Goal: Task Accomplishment & Management: Complete application form

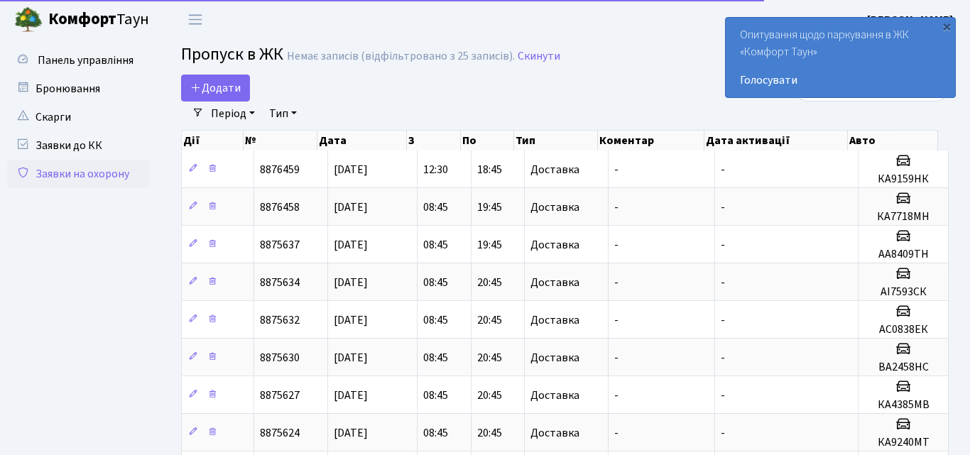
select select "25"
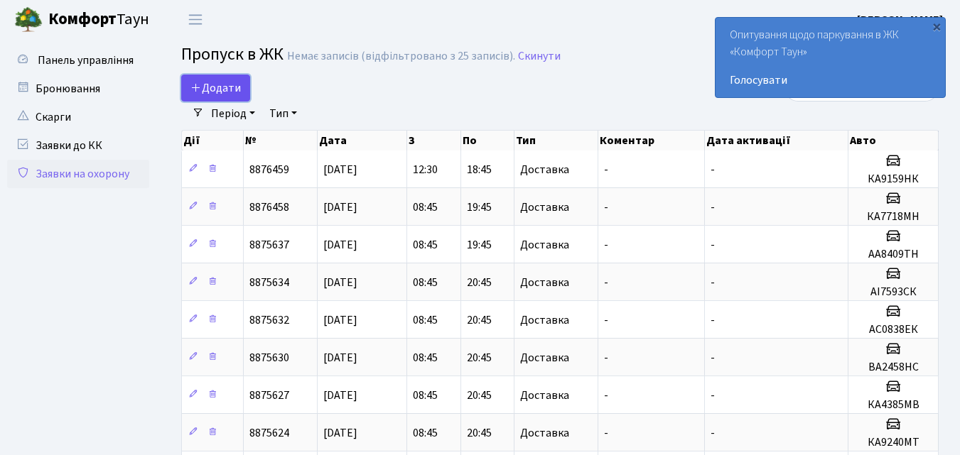
click at [237, 86] on span "Додати" at bounding box center [215, 88] width 50 height 16
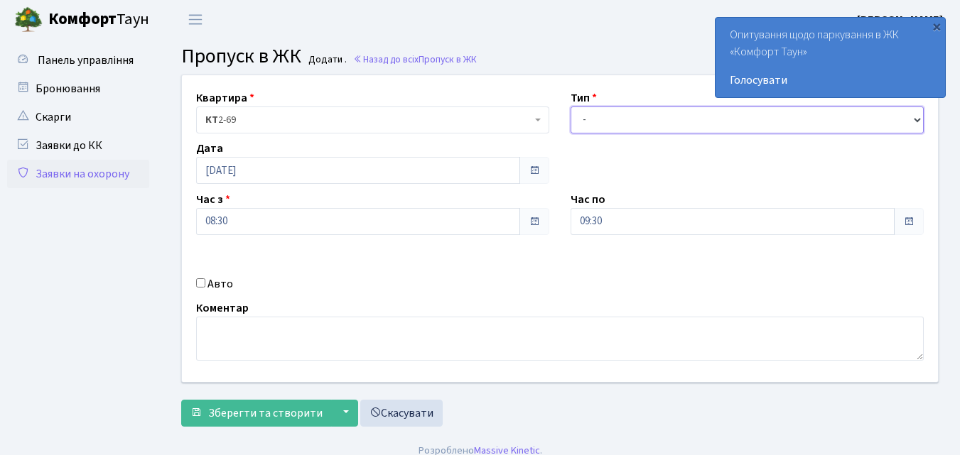
click at [583, 122] on select "- Доставка Таксі Гості Сервіс" at bounding box center [746, 120] width 353 height 27
select select "1"
click at [570, 107] on select "- Доставка Таксі Гості Сервіс" at bounding box center [746, 120] width 353 height 27
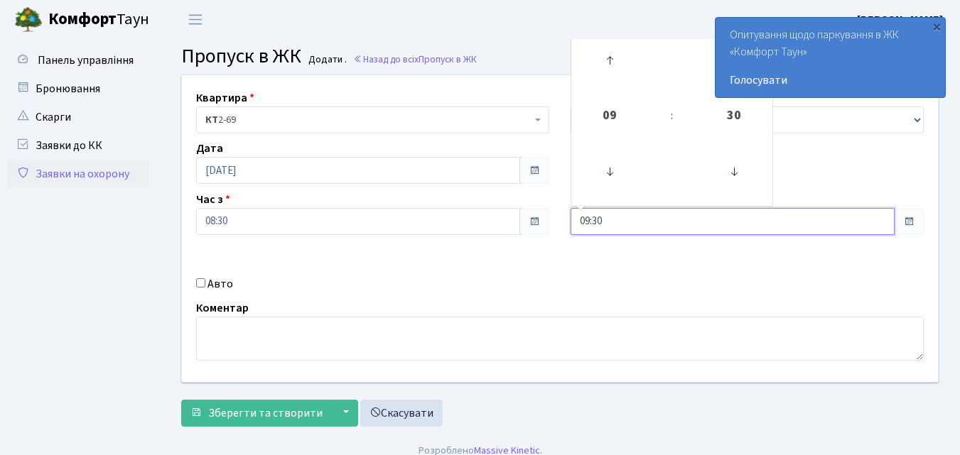
click at [593, 219] on input "09:30" at bounding box center [732, 221] width 324 height 27
click at [610, 59] on icon at bounding box center [609, 60] width 38 height 38
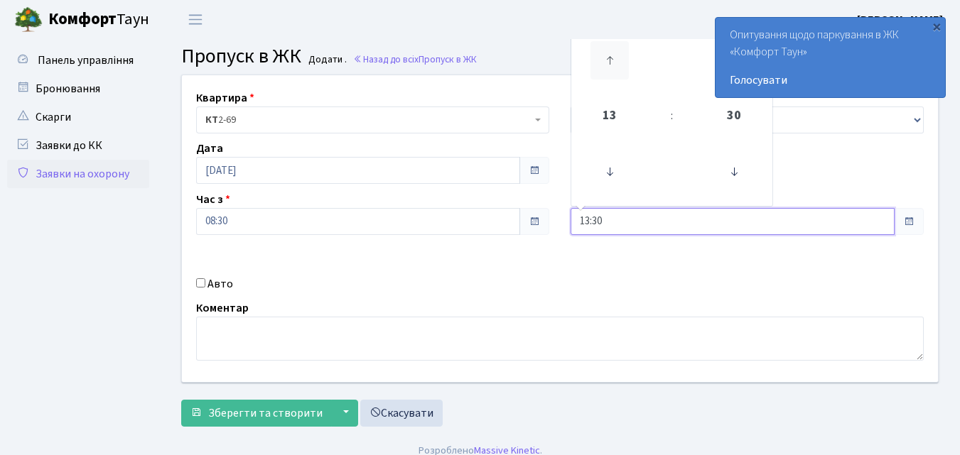
click at [610, 59] on icon at bounding box center [609, 60] width 38 height 38
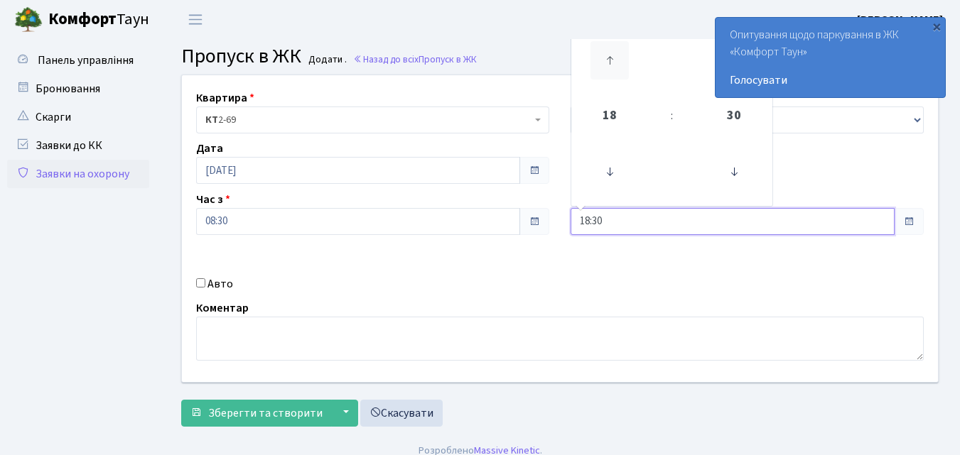
click at [610, 59] on icon at bounding box center [609, 60] width 38 height 38
type input "20:30"
click at [202, 281] on input "Авто" at bounding box center [200, 282] width 9 height 9
checkbox input "true"
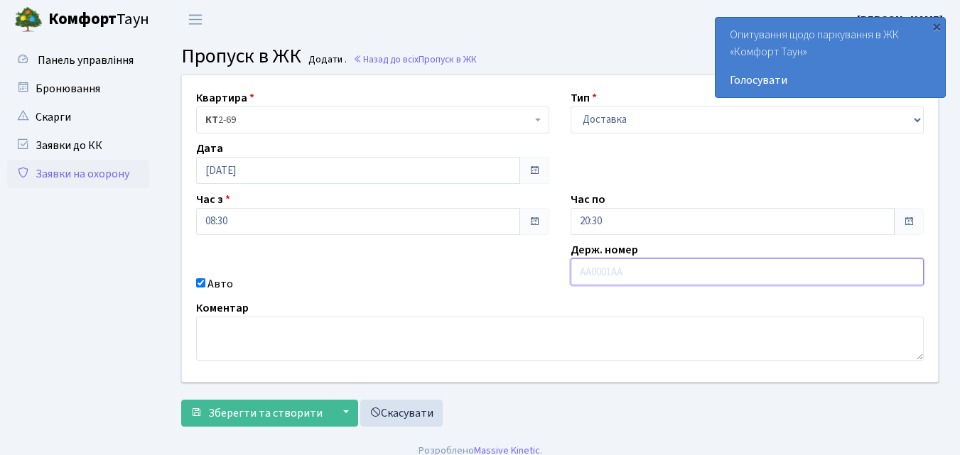
click at [599, 273] on input "text" at bounding box center [746, 272] width 353 height 27
type input "АА7801ОЕ"
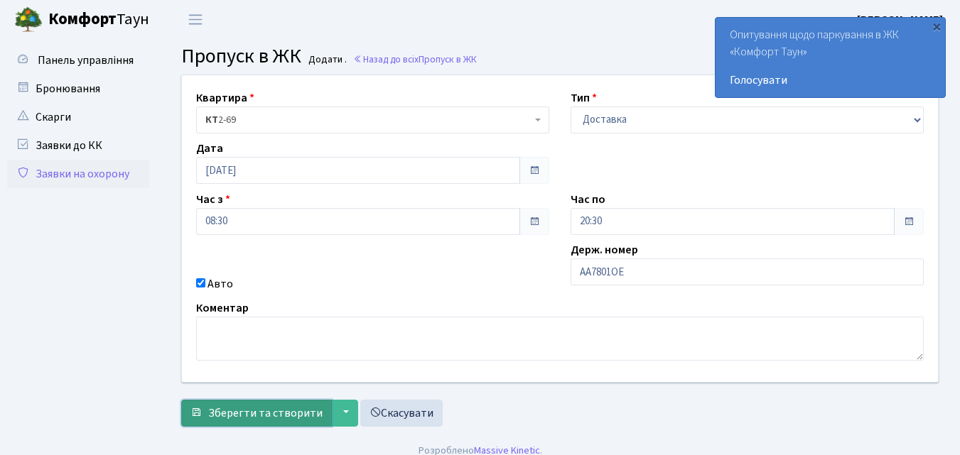
click at [244, 411] on span "Зберегти та створити" at bounding box center [265, 414] width 114 height 16
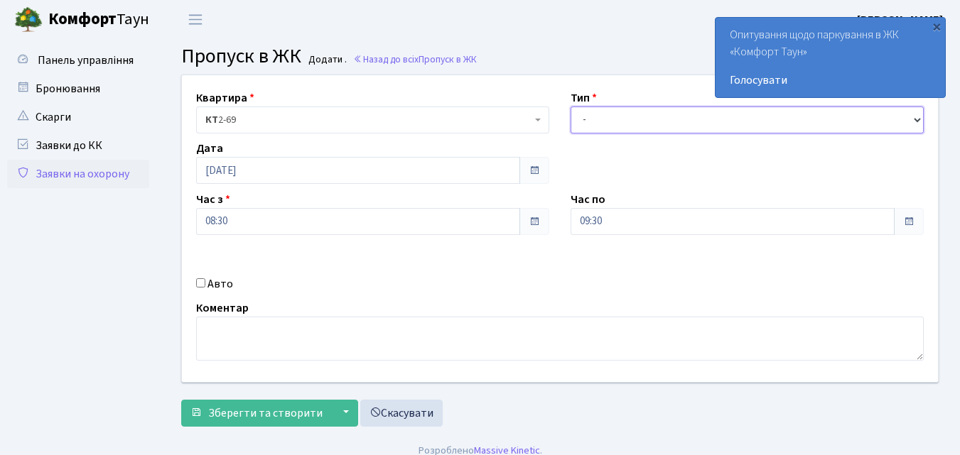
click at [590, 126] on select "- Доставка Таксі Гості Сервіс" at bounding box center [746, 120] width 353 height 27
select select "1"
click at [570, 107] on select "- Доставка Таксі Гості Сервіс" at bounding box center [746, 120] width 353 height 27
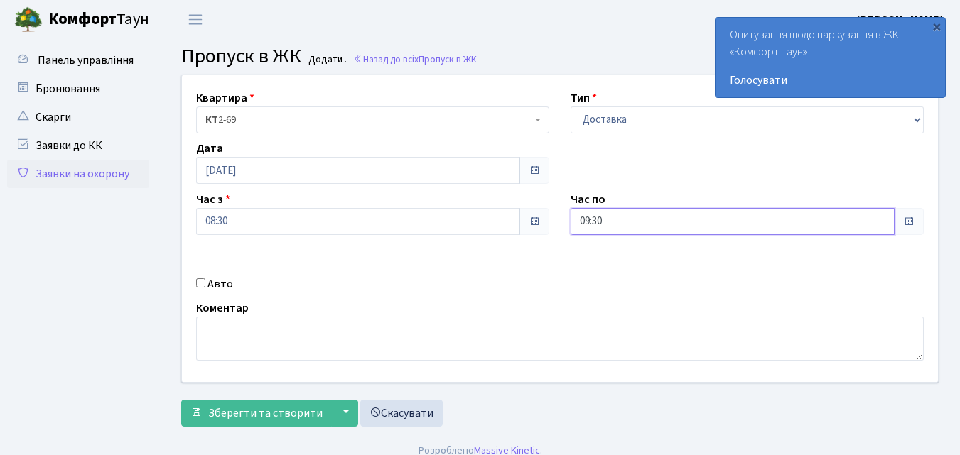
click at [576, 216] on input "09:30" at bounding box center [732, 221] width 324 height 27
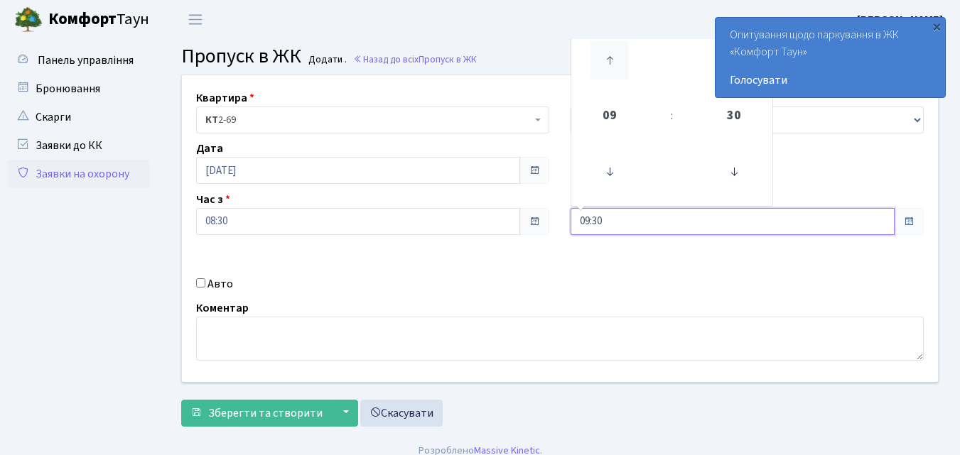
click at [622, 50] on icon at bounding box center [609, 60] width 38 height 38
click at [622, 48] on icon at bounding box center [609, 60] width 38 height 38
click at [610, 64] on icon at bounding box center [609, 60] width 38 height 38
click at [609, 59] on icon at bounding box center [609, 60] width 38 height 38
click at [613, 54] on icon at bounding box center [609, 60] width 38 height 38
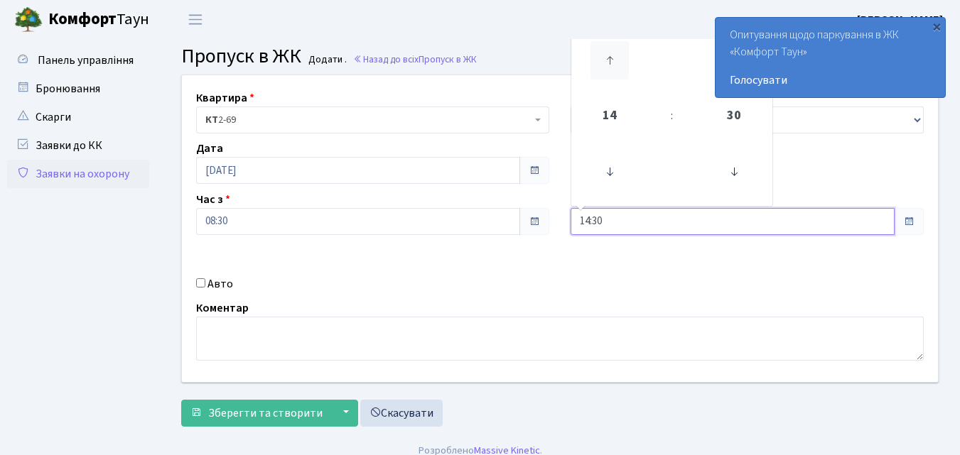
click at [617, 55] on icon at bounding box center [609, 60] width 38 height 38
click at [619, 56] on icon at bounding box center [609, 60] width 38 height 38
click at [619, 55] on icon at bounding box center [609, 60] width 38 height 38
click at [616, 60] on icon at bounding box center [609, 60] width 38 height 38
type input "18:30"
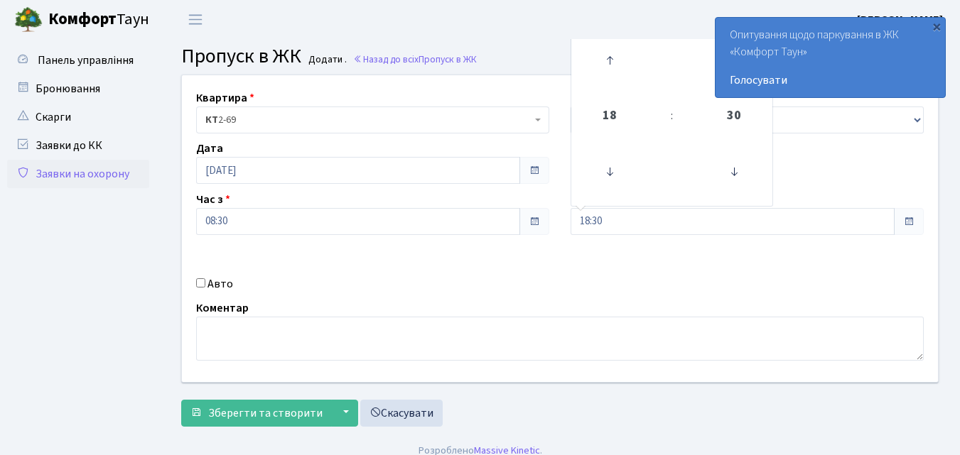
click at [202, 285] on input "Авто" at bounding box center [200, 282] width 9 height 9
checkbox input "true"
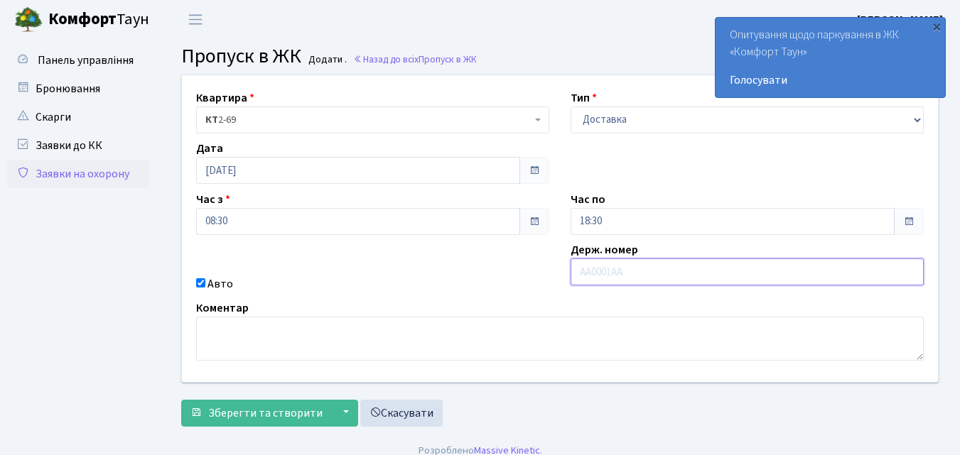
click at [600, 271] on input "text" at bounding box center [746, 272] width 353 height 27
type input "КА8364МА"
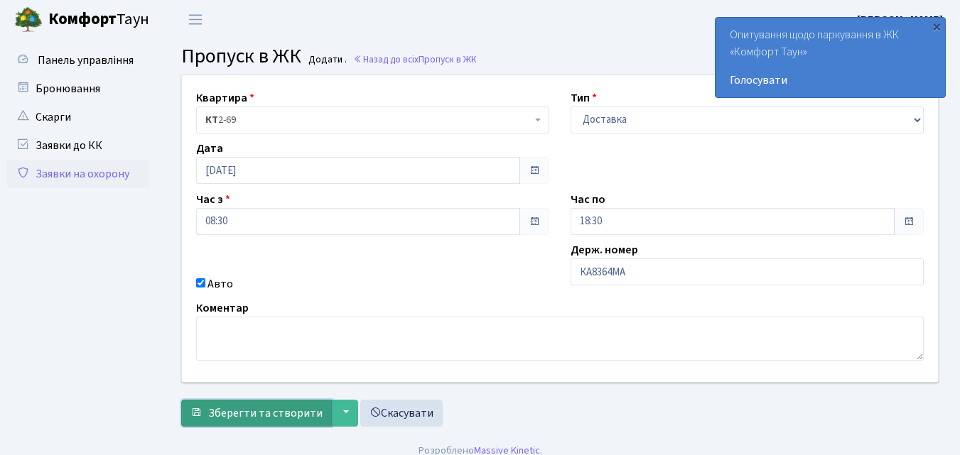
click at [217, 410] on span "Зберегти та створити" at bounding box center [265, 414] width 114 height 16
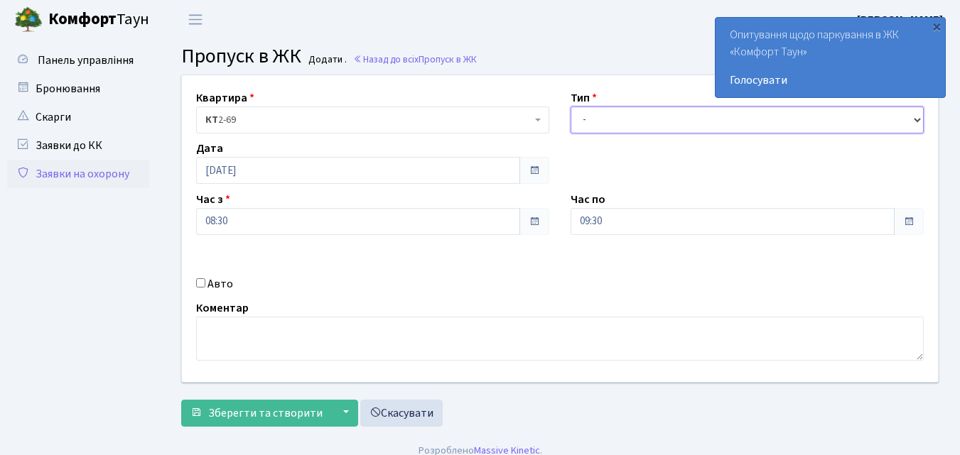
click at [586, 120] on select "- Доставка Таксі Гості Сервіс" at bounding box center [746, 120] width 353 height 27
select select "1"
click at [570, 107] on select "- Доставка Таксі Гості Сервіс" at bounding box center [746, 120] width 353 height 27
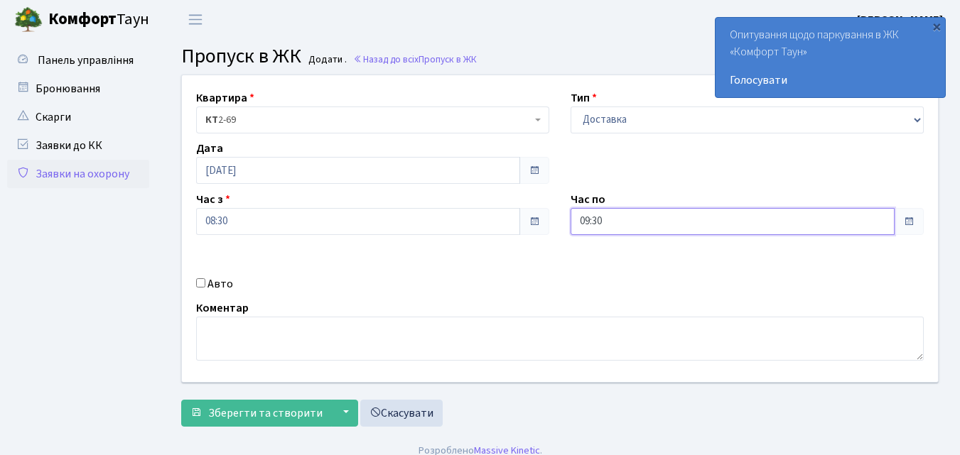
click at [593, 220] on input "09:30" at bounding box center [732, 221] width 324 height 27
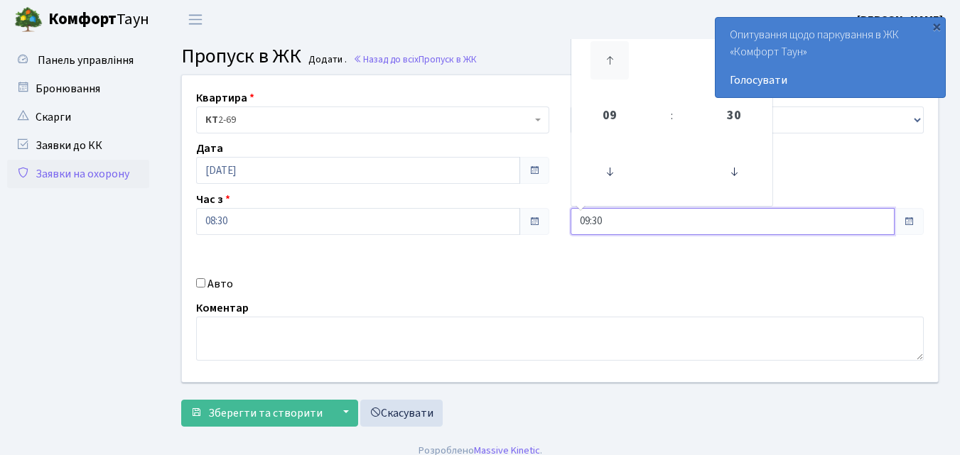
click at [615, 58] on icon at bounding box center [609, 60] width 38 height 38
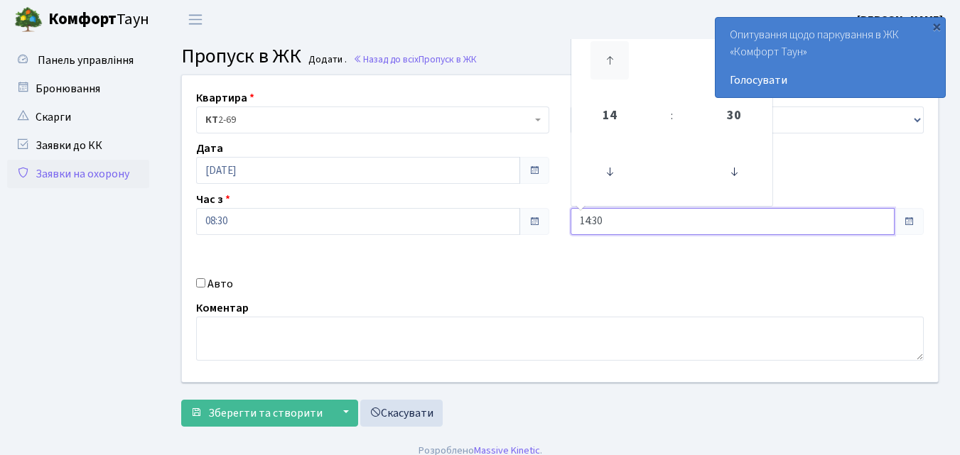
click at [615, 58] on icon at bounding box center [609, 60] width 38 height 38
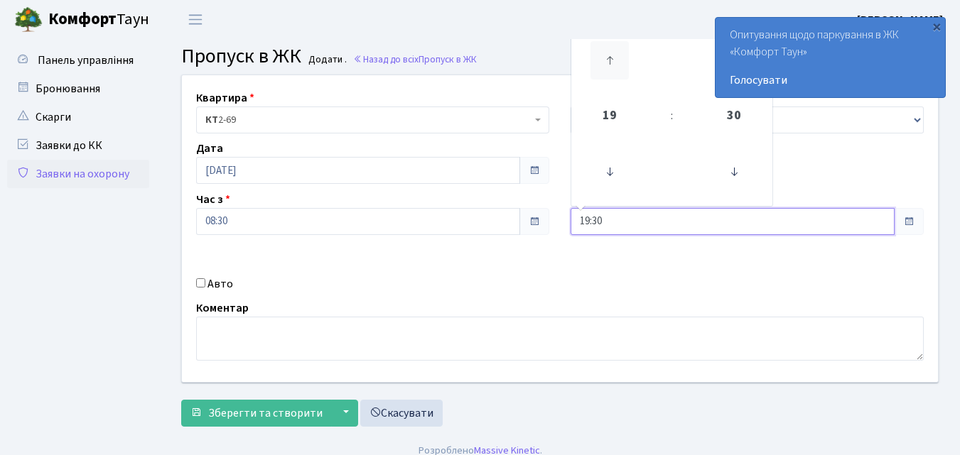
click at [615, 58] on icon at bounding box center [609, 60] width 38 height 38
type input "20:30"
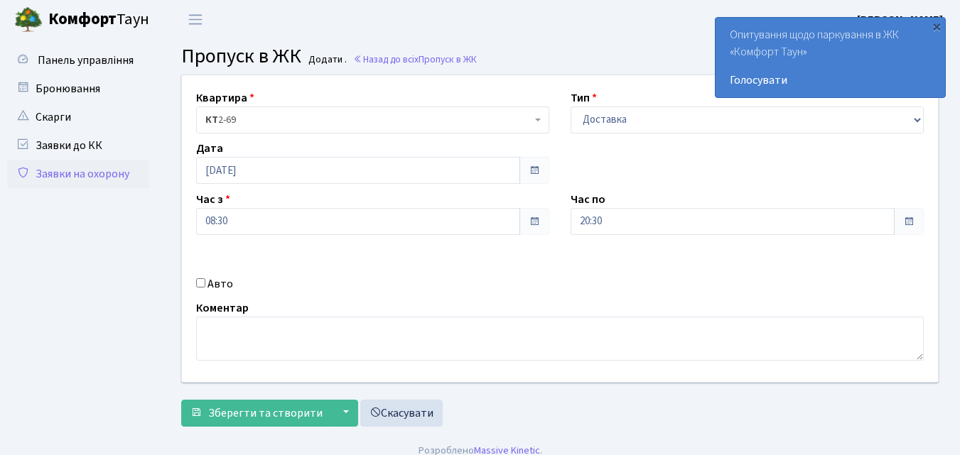
click at [203, 279] on input "Авто" at bounding box center [200, 282] width 9 height 9
checkbox input "true"
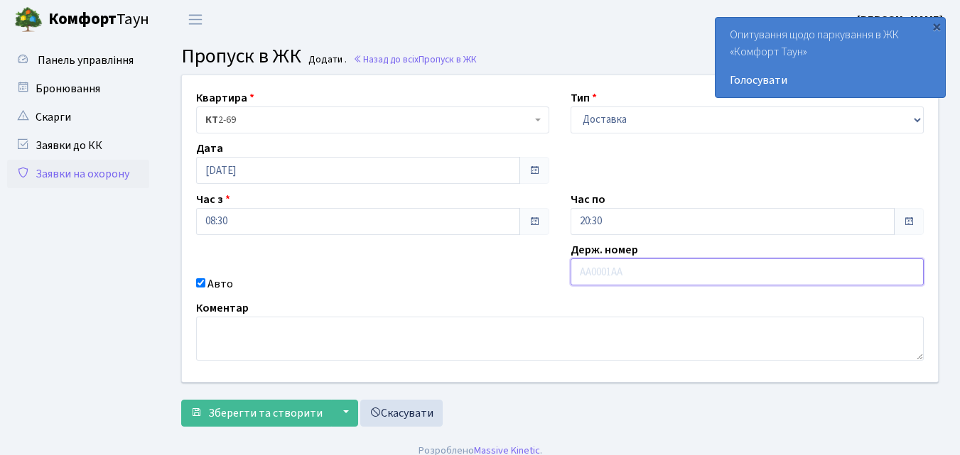
click at [592, 271] on input "text" at bounding box center [746, 272] width 353 height 27
type input "КА0189ВЕ"
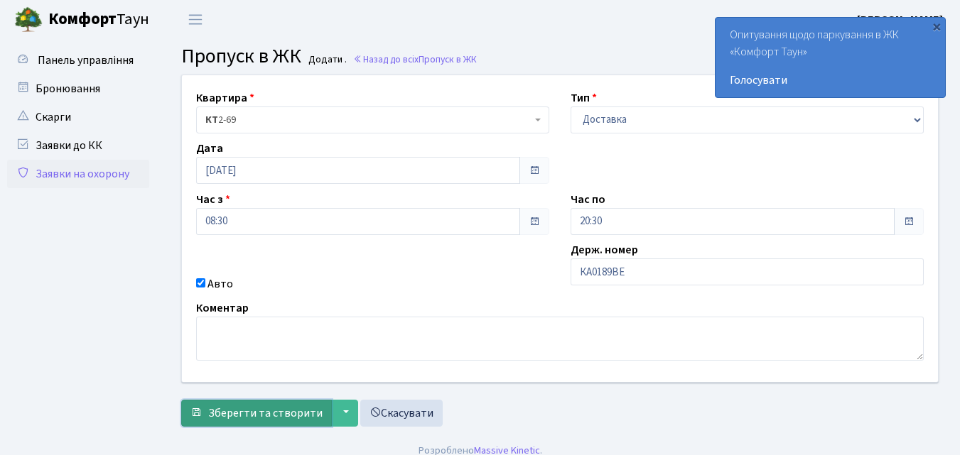
click at [299, 411] on span "Зберегти та створити" at bounding box center [265, 414] width 114 height 16
